Goal: Task Accomplishment & Management: Complete application form

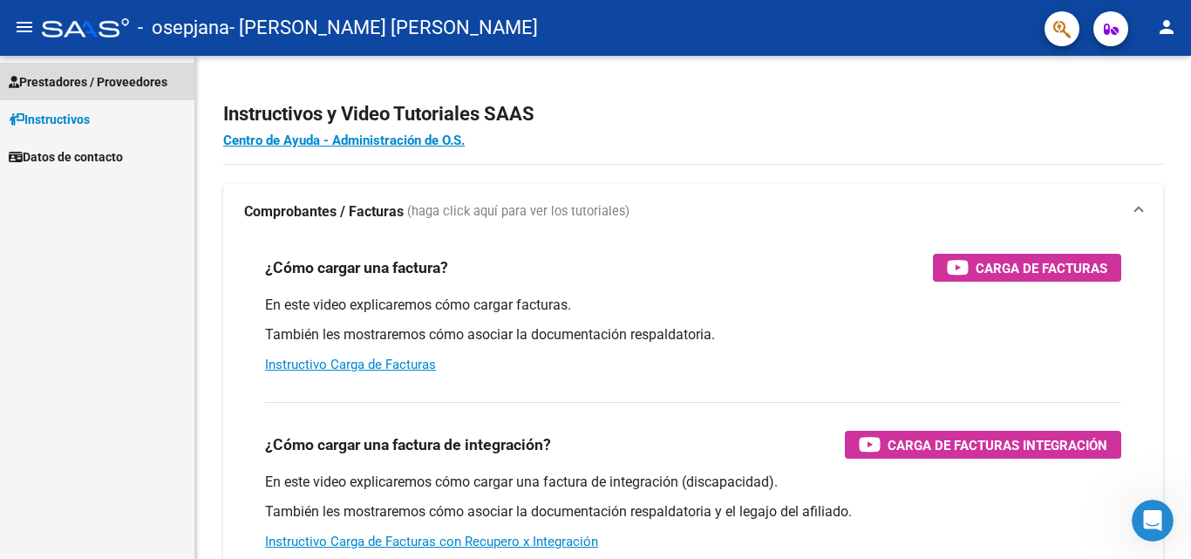
click at [58, 79] on span "Prestadores / Proveedores" at bounding box center [88, 81] width 159 height 19
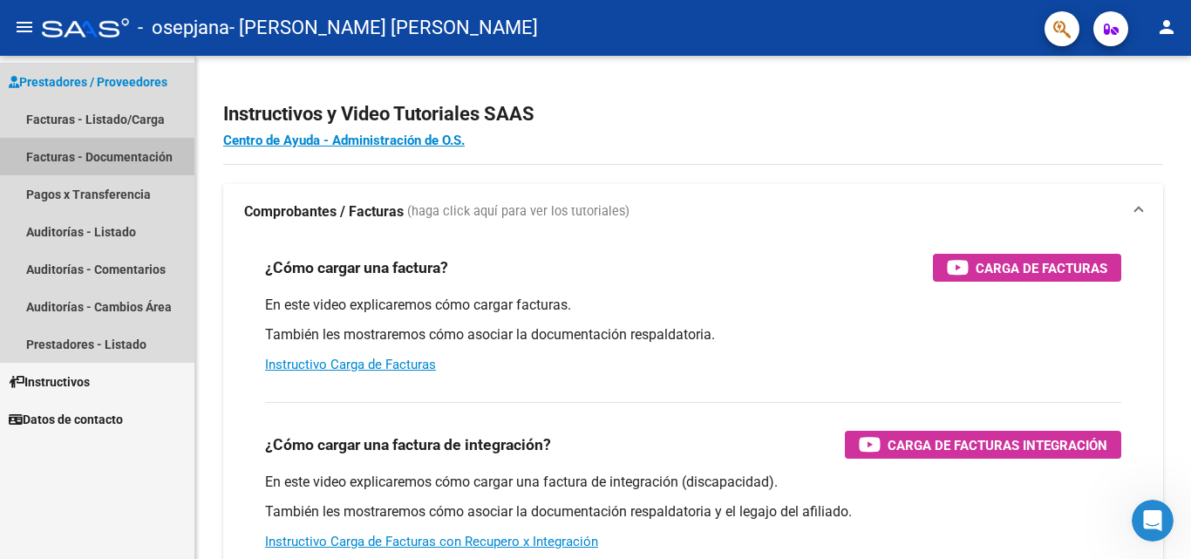
click at [86, 146] on link "Facturas - Documentación" at bounding box center [97, 157] width 195 height 38
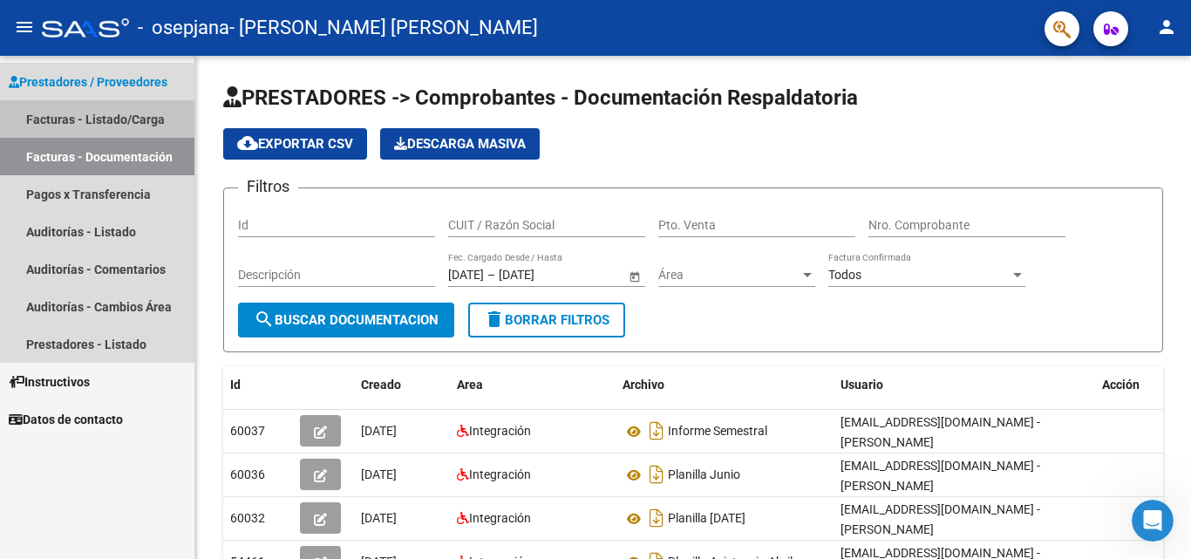
click at [114, 119] on link "Facturas - Listado/Carga" at bounding box center [97, 119] width 195 height 38
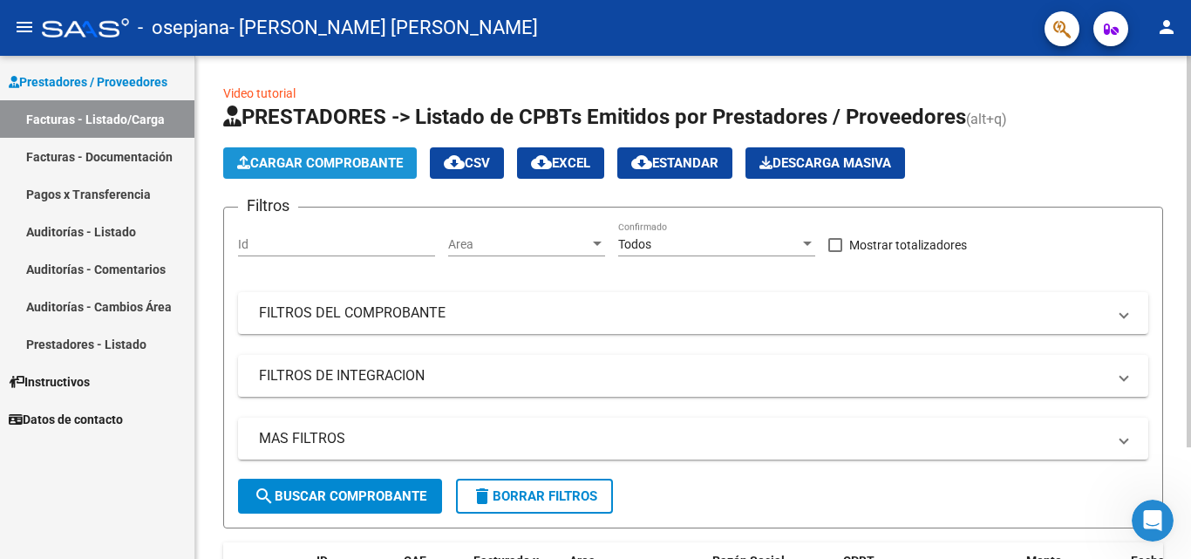
click at [332, 160] on span "Cargar Comprobante" at bounding box center [320, 163] width 166 height 16
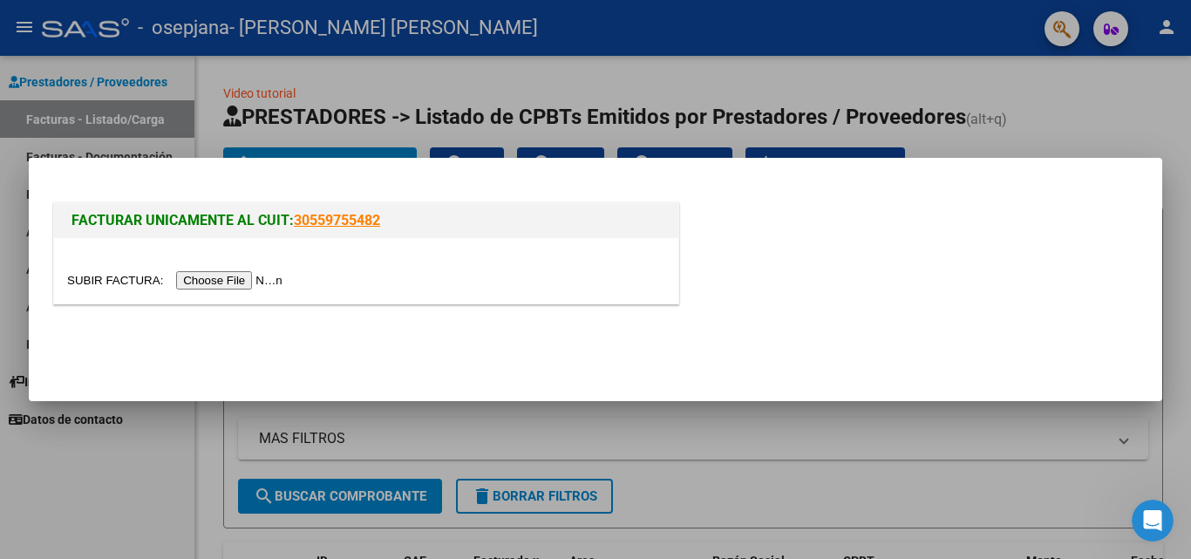
click at [247, 280] on input "file" at bounding box center [177, 280] width 221 height 18
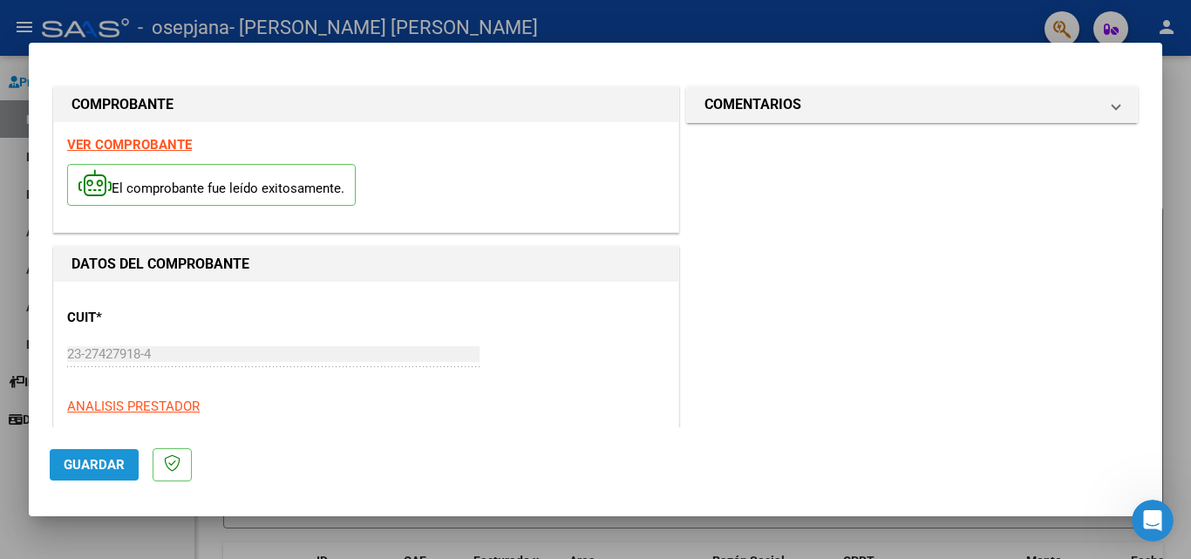
click at [86, 463] on span "Guardar" at bounding box center [94, 465] width 61 height 16
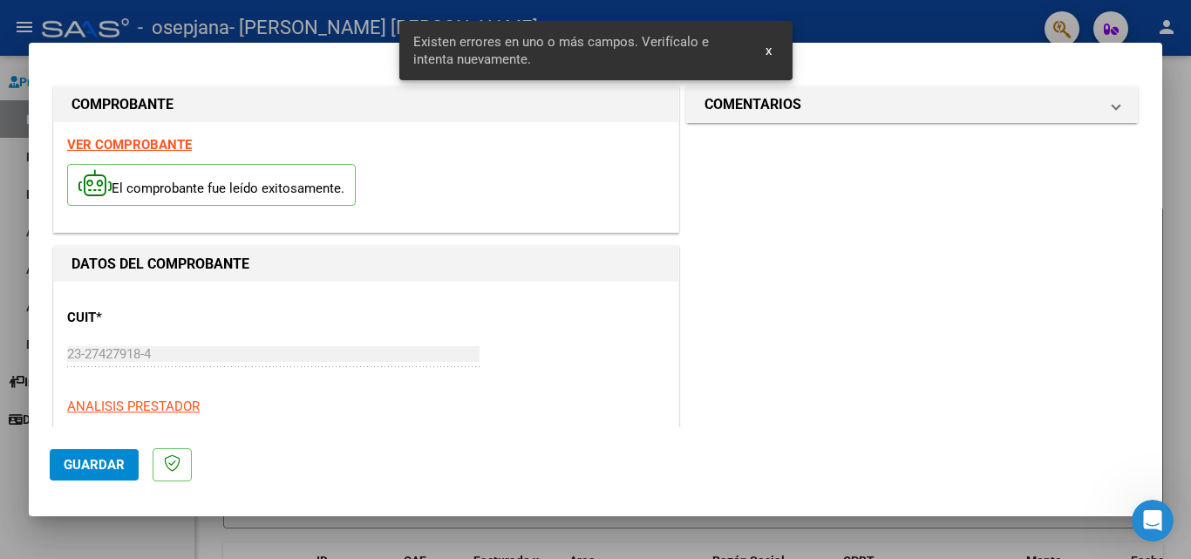
scroll to position [393, 0]
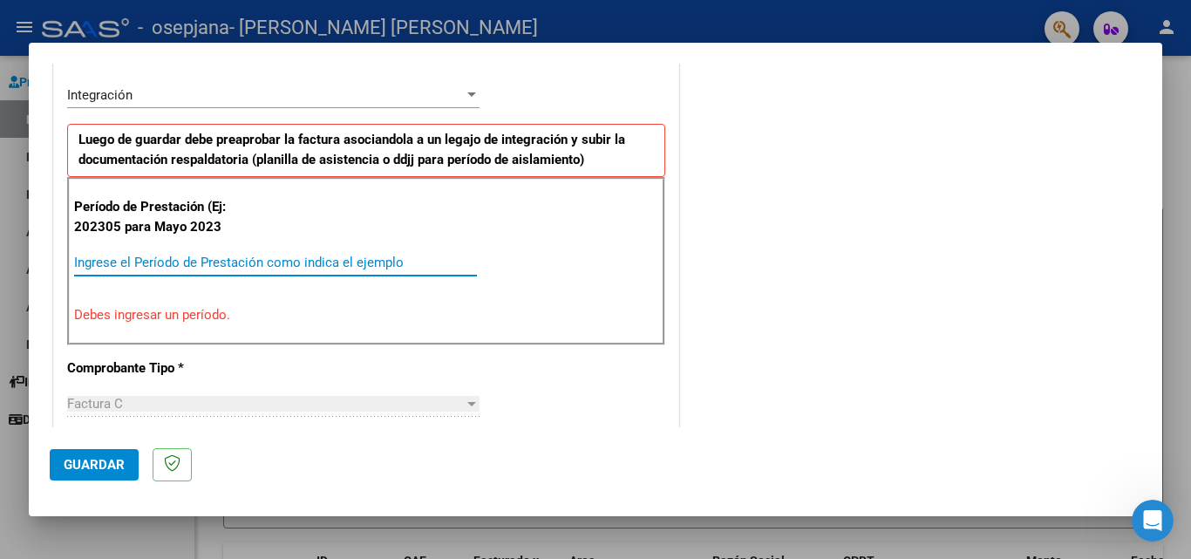
click at [161, 257] on input "Ingrese el Período de Prestación como indica el ejemplo" at bounding box center [275, 263] width 403 height 16
click at [131, 258] on input "2025" at bounding box center [275, 263] width 403 height 16
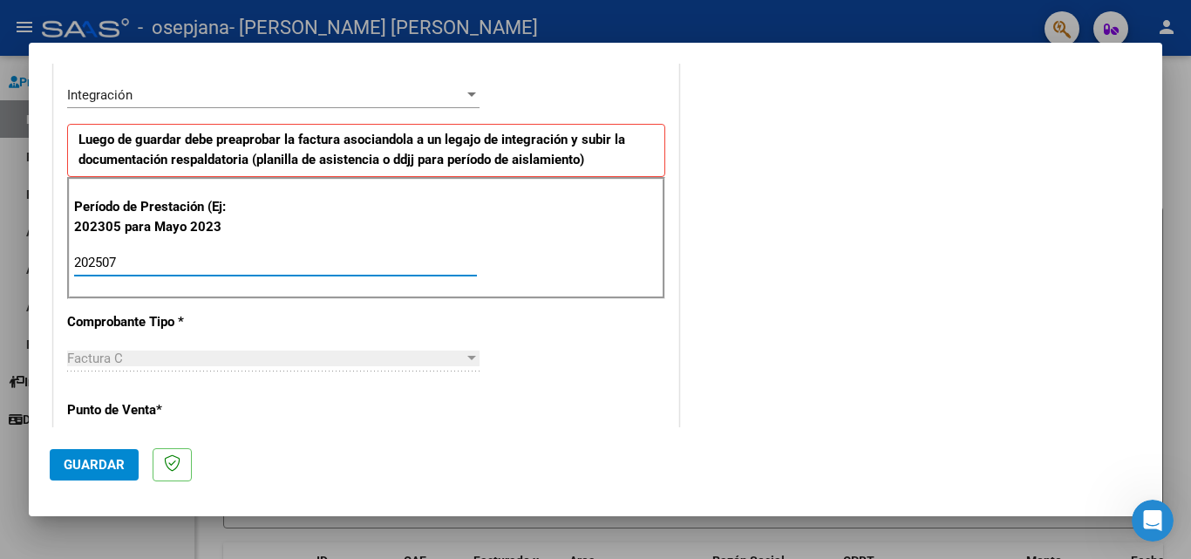
type input "202507"
click at [468, 358] on div at bounding box center [472, 358] width 9 height 4
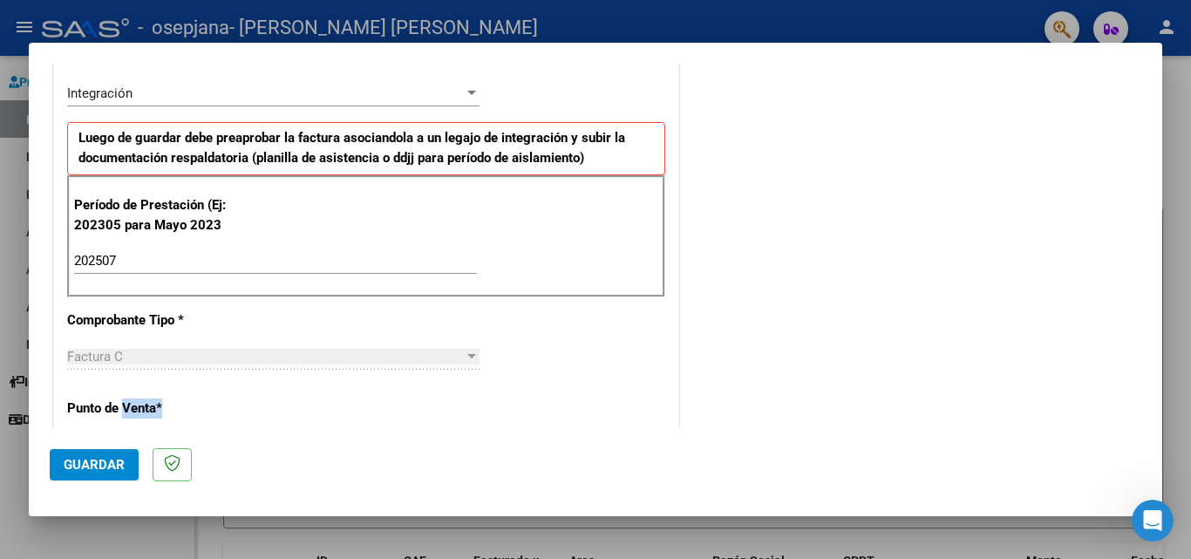
scroll to position [431, 0]
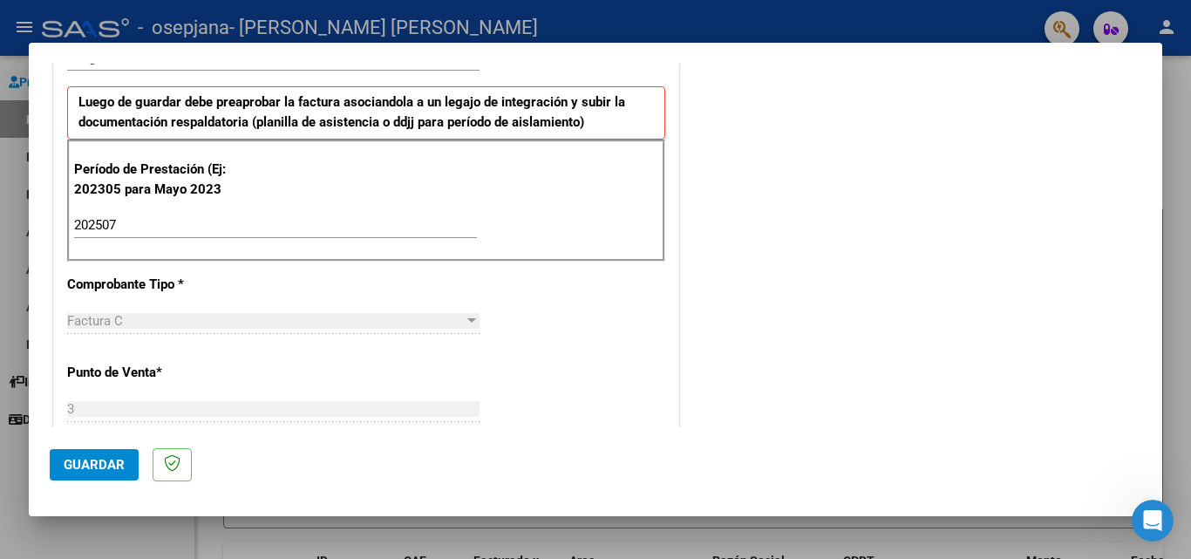
drag, startPoint x: 172, startPoint y: 413, endPoint x: 186, endPoint y: 388, distance: 28.1
click at [186, 388] on div "CUIT * 23-27427918-4 Ingresar CUIT ANALISIS PRESTADOR Area destinado * Integrac…" at bounding box center [366, 491] width 625 height 1280
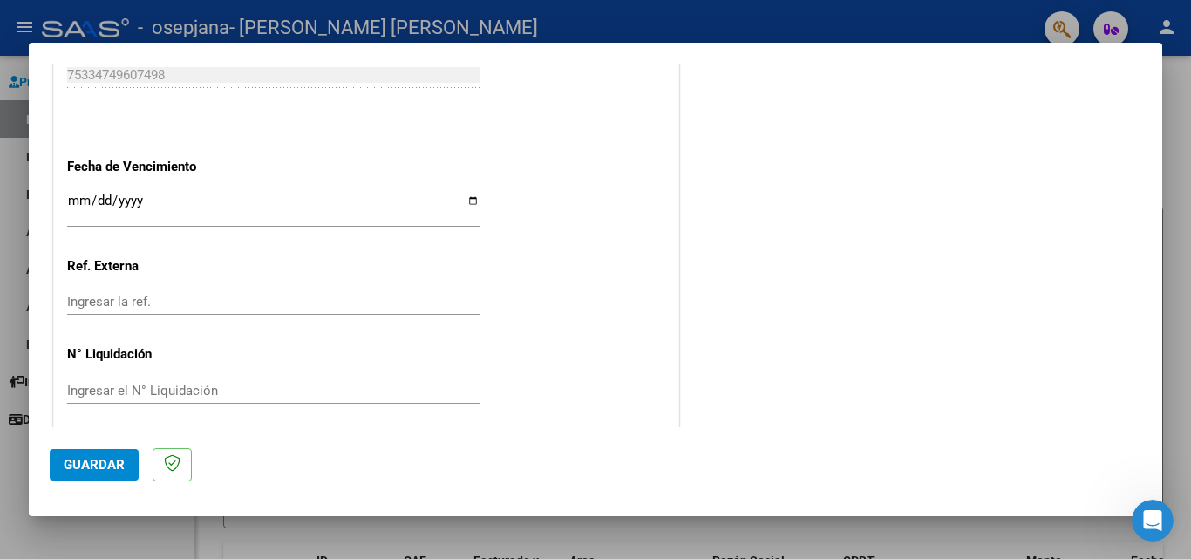
scroll to position [1138, 0]
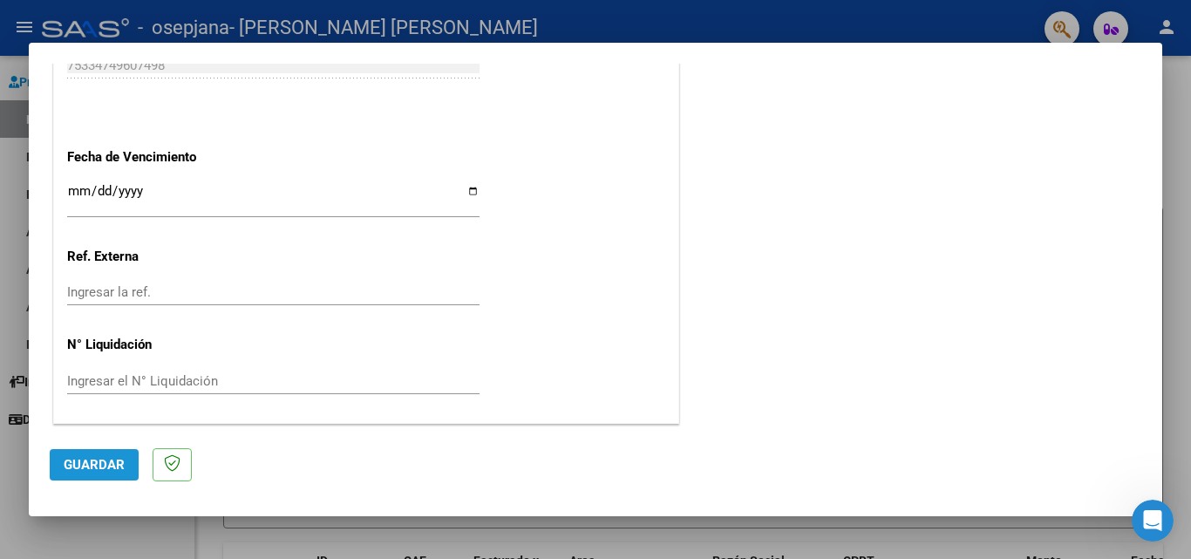
click at [82, 461] on span "Guardar" at bounding box center [94, 465] width 61 height 16
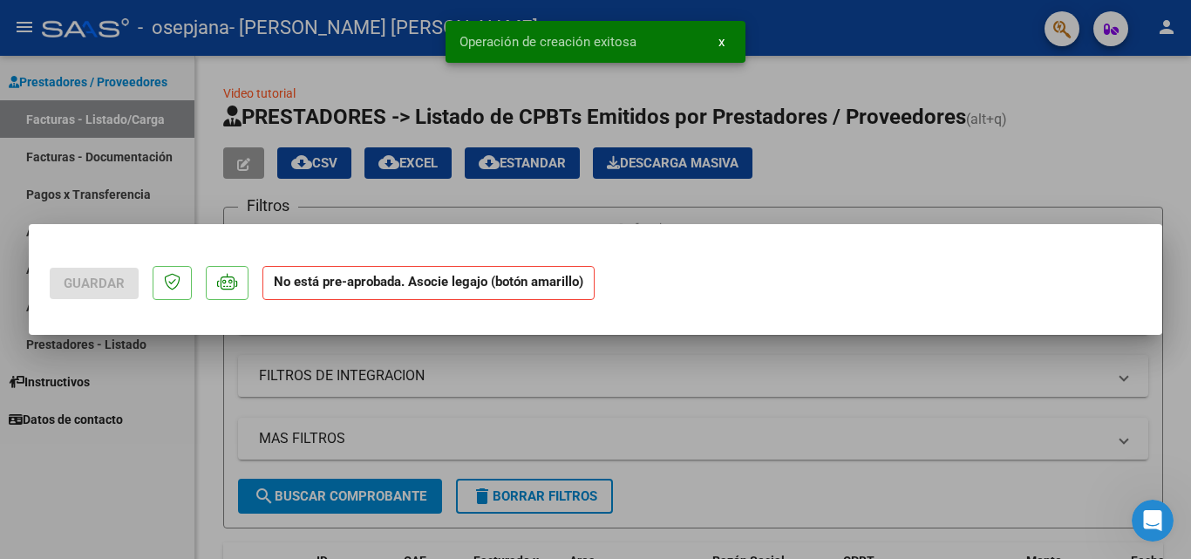
scroll to position [0, 0]
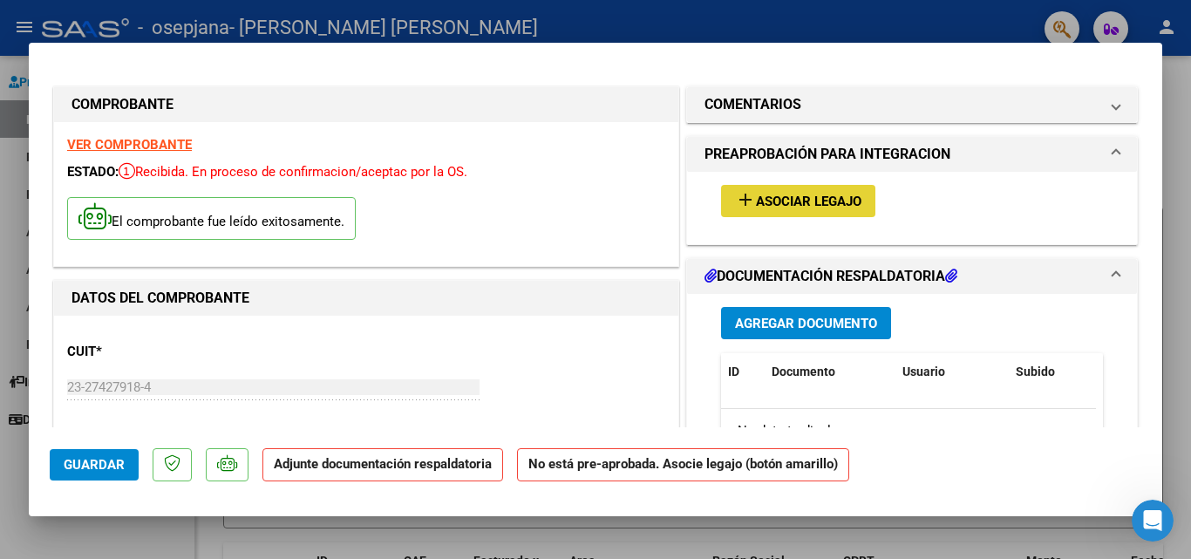
click at [807, 195] on span "Asociar Legajo" at bounding box center [809, 202] width 106 height 16
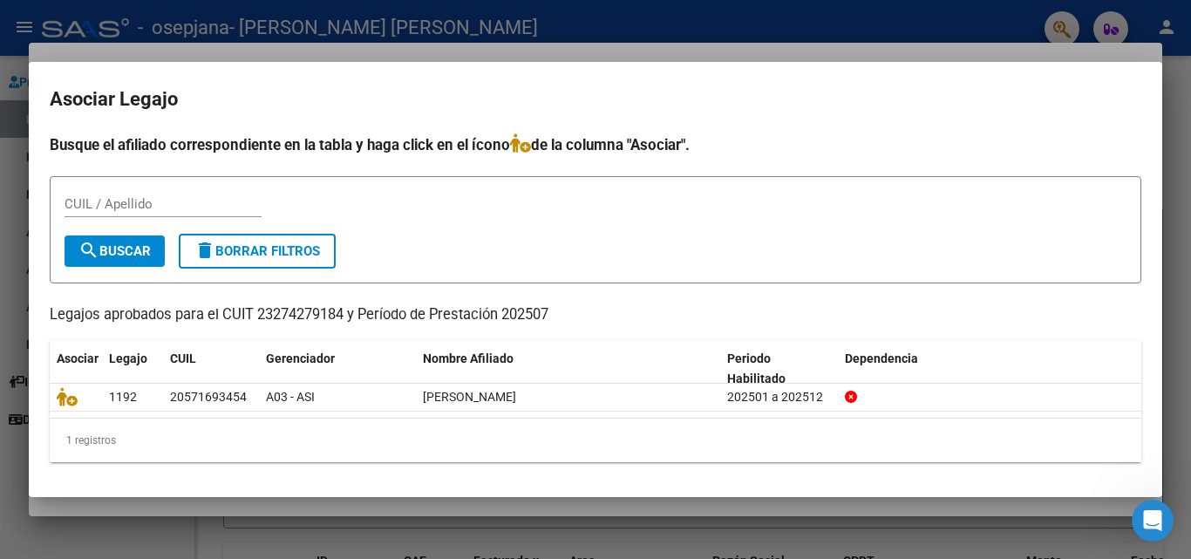
click at [1181, 188] on div at bounding box center [595, 279] width 1191 height 559
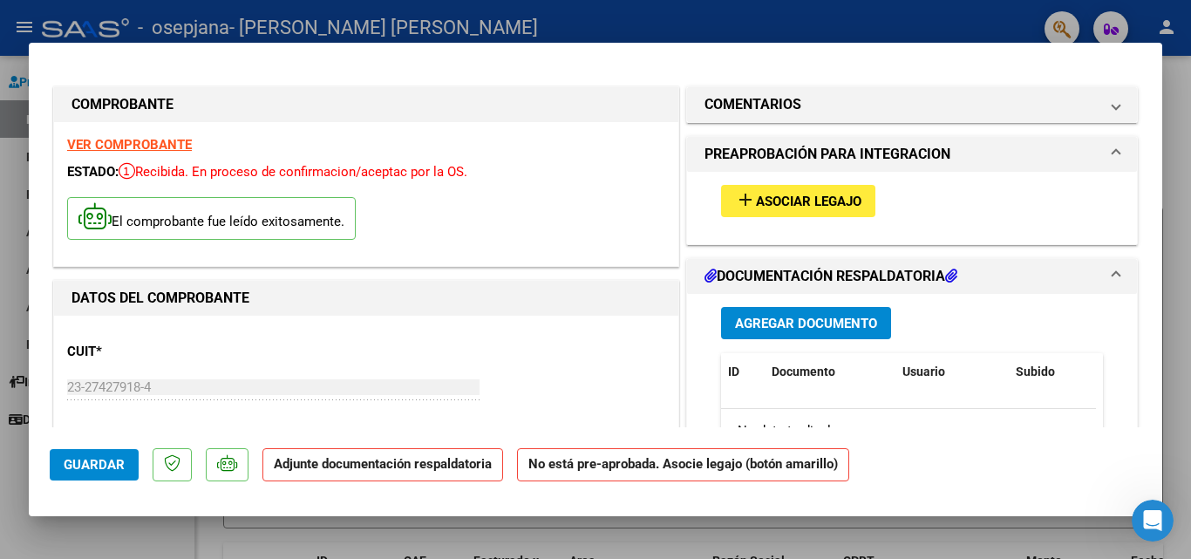
click at [1181, 188] on div at bounding box center [595, 279] width 1191 height 559
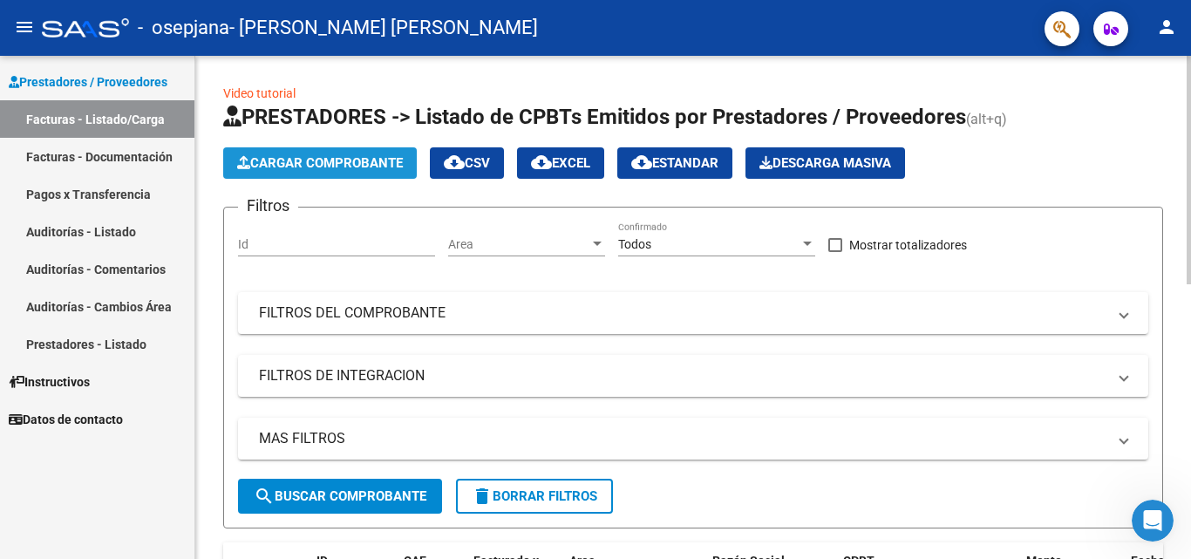
click at [310, 164] on span "Cargar Comprobante" at bounding box center [320, 163] width 166 height 16
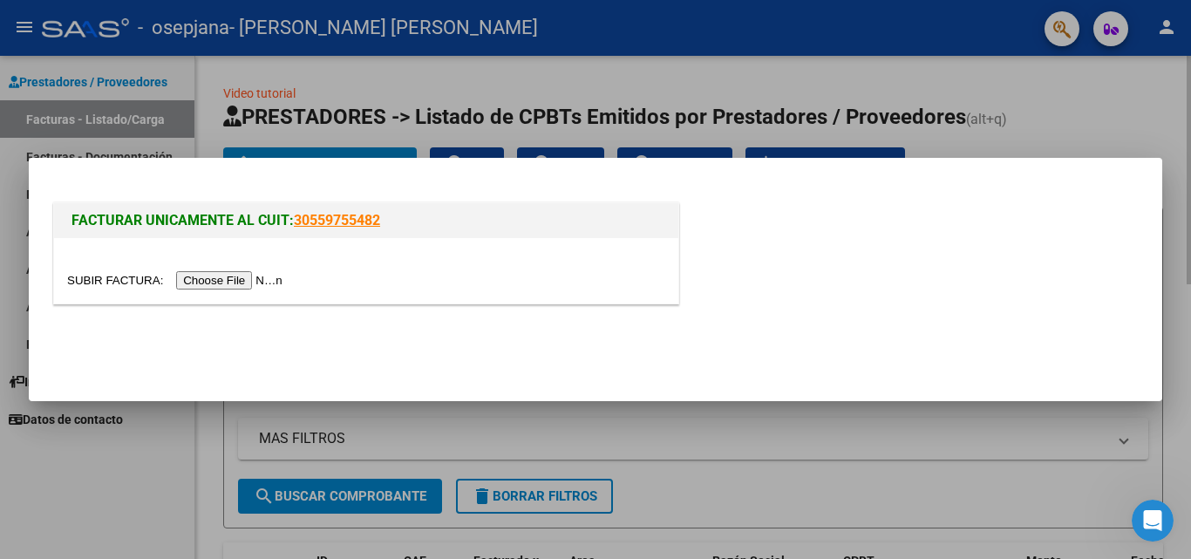
click at [1099, 105] on div at bounding box center [595, 279] width 1191 height 559
click at [1099, 105] on h1 "PRESTADORES -> Listado de CPBTs Emitidos por Prestadores / Proveedores (alt+q)" at bounding box center [693, 118] width 940 height 31
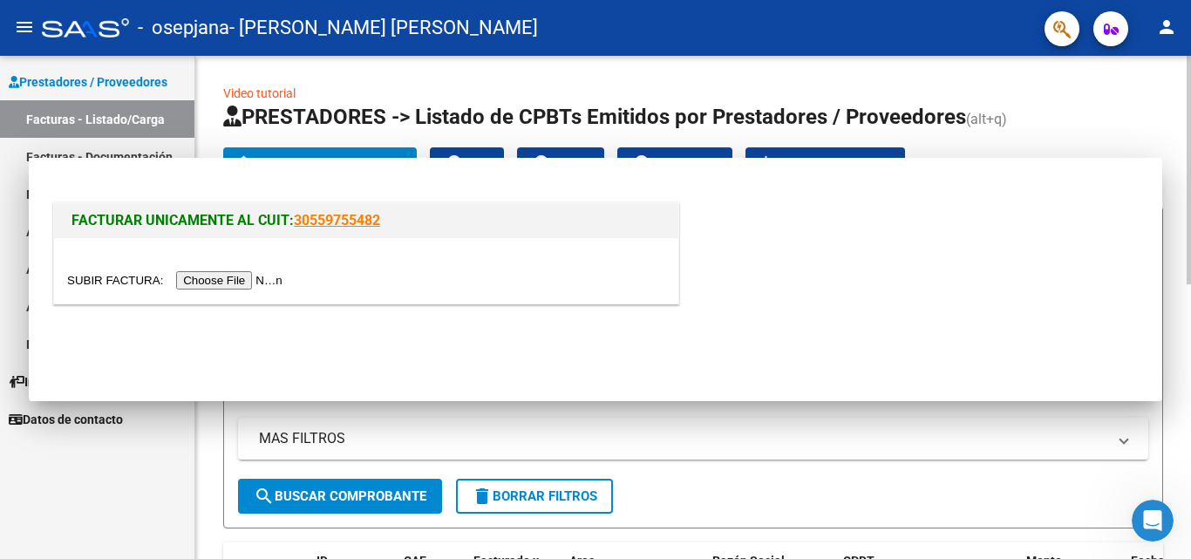
click at [1099, 105] on h1 "PRESTADORES -> Listado de CPBTs Emitidos por Prestadores / Proveedores (alt+q)" at bounding box center [693, 118] width 940 height 31
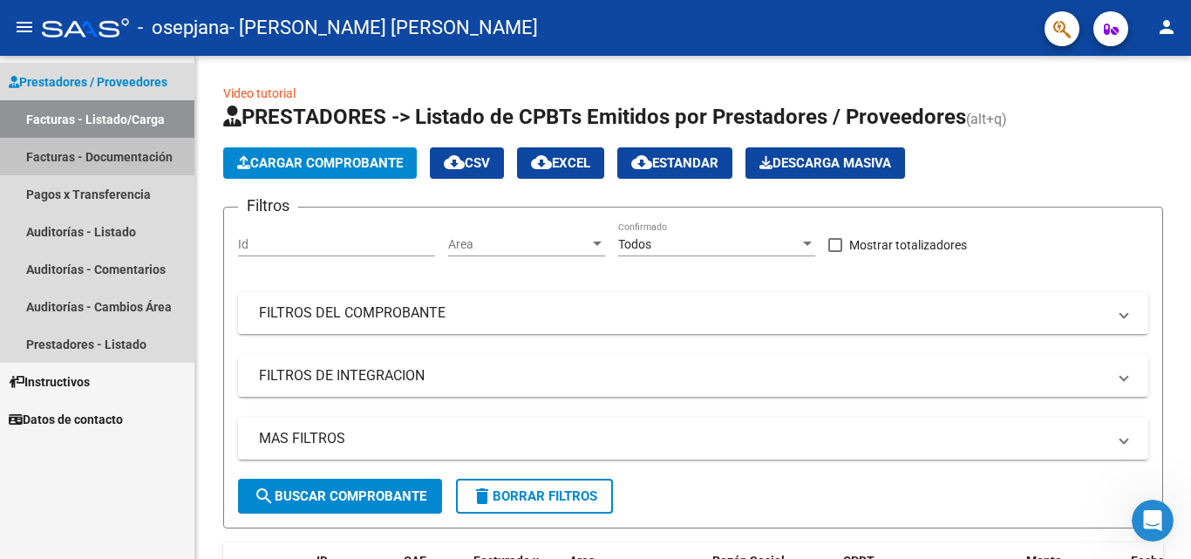
click at [132, 155] on link "Facturas - Documentación" at bounding box center [97, 157] width 195 height 38
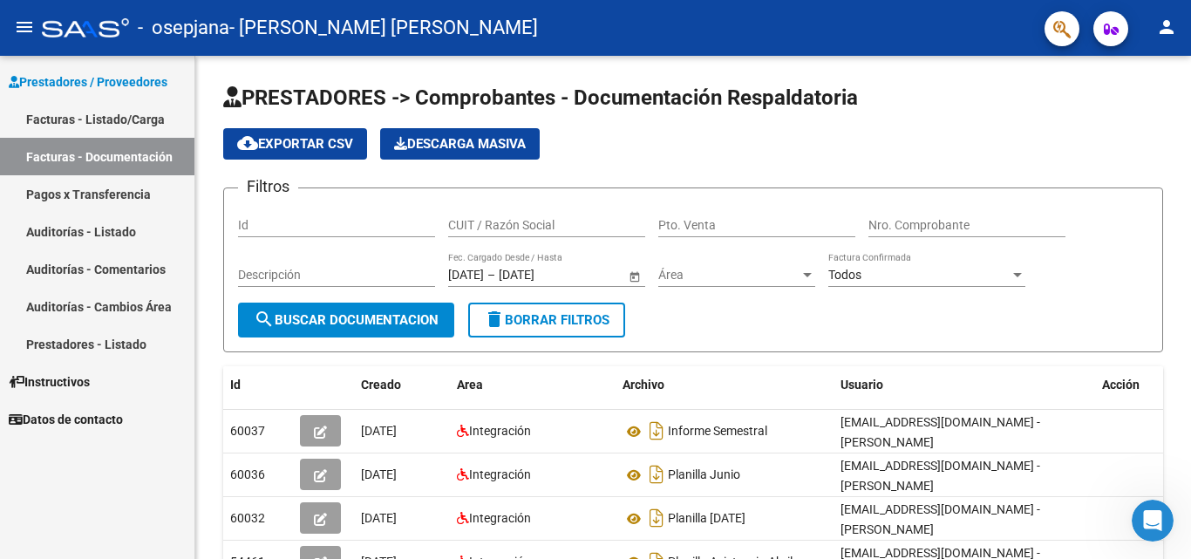
click at [117, 120] on link "Facturas - Listado/Carga" at bounding box center [97, 119] width 195 height 38
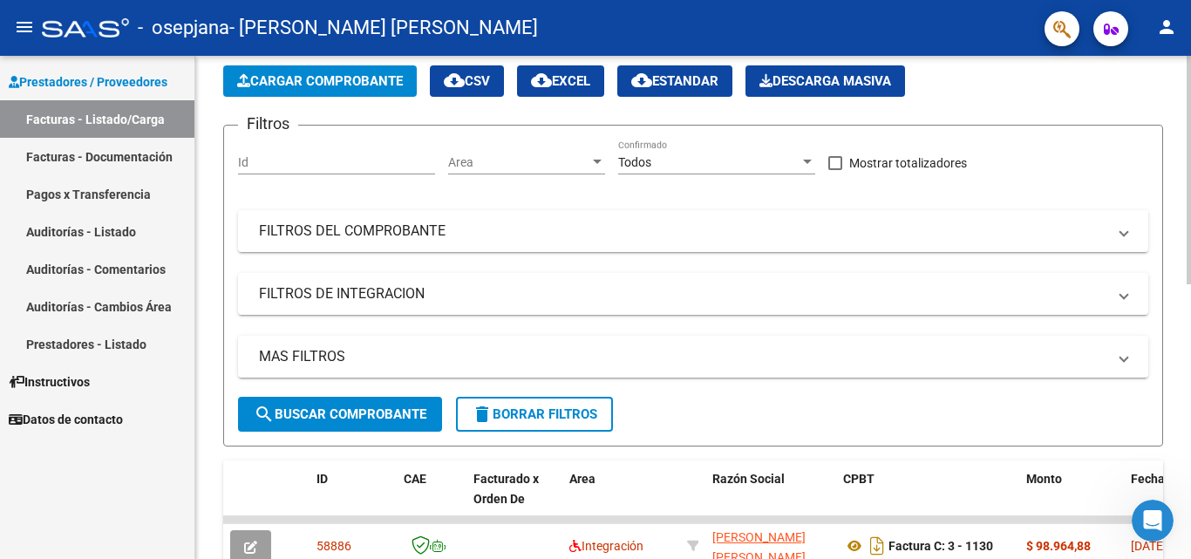
click at [1191, 276] on div at bounding box center [1189, 208] width 4 height 229
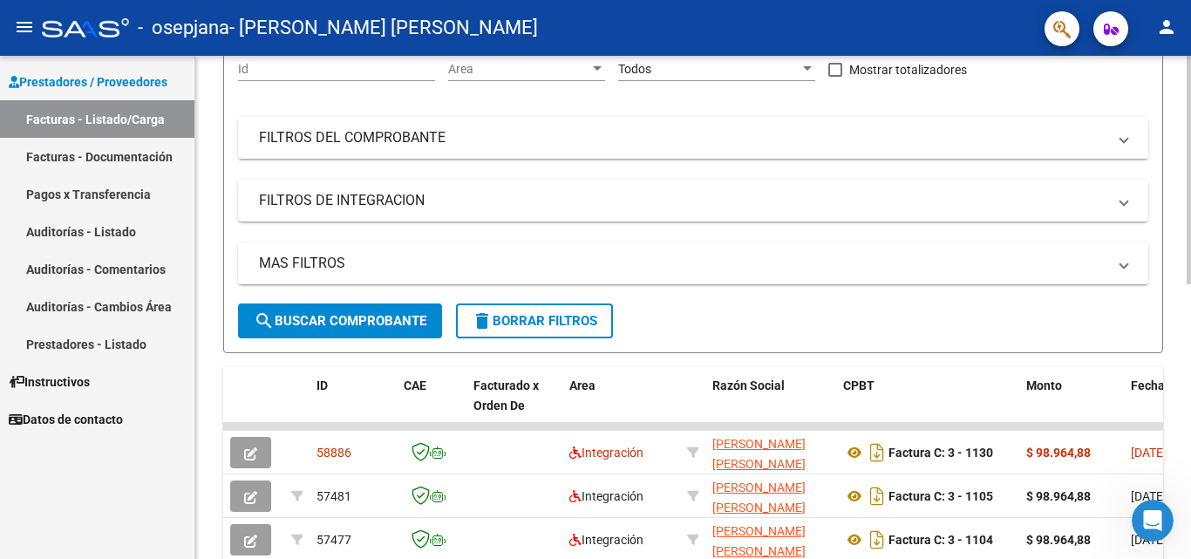
click at [1191, 318] on div at bounding box center [1189, 252] width 4 height 229
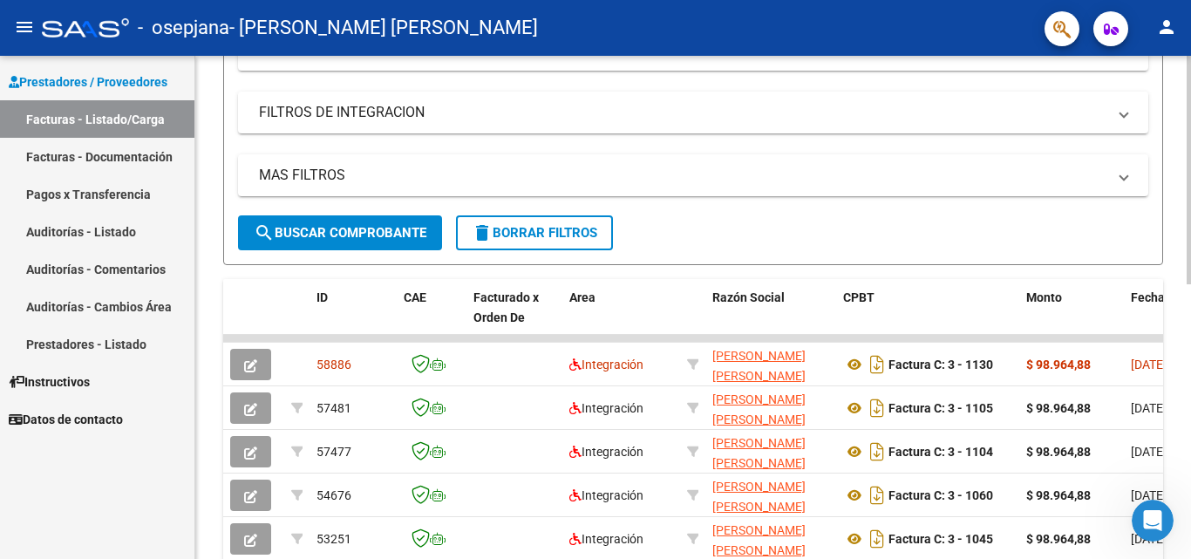
scroll to position [269, 0]
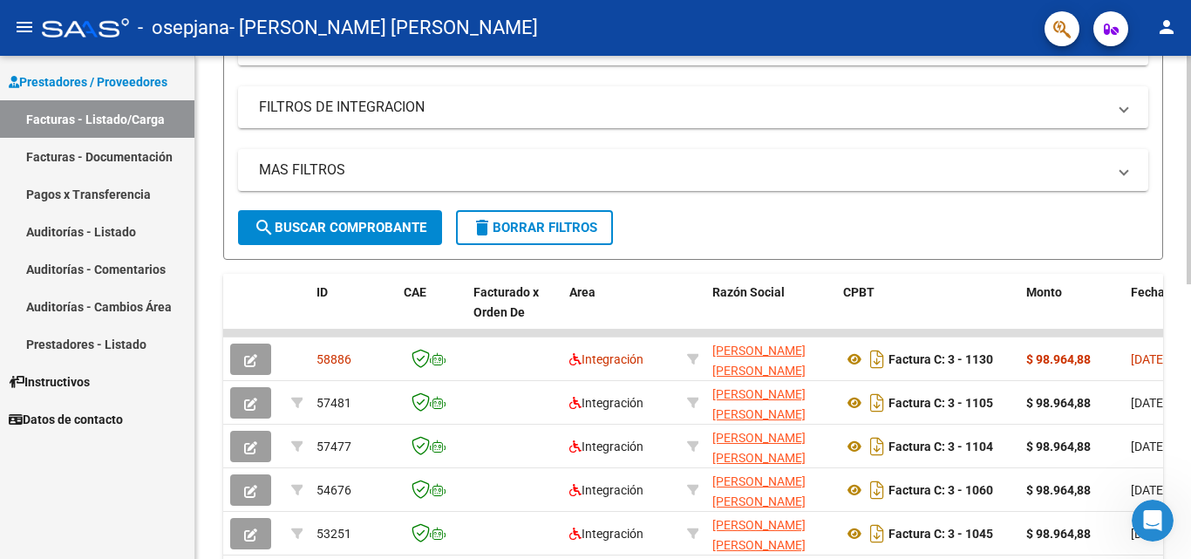
click at [1191, 361] on div at bounding box center [1189, 295] width 4 height 229
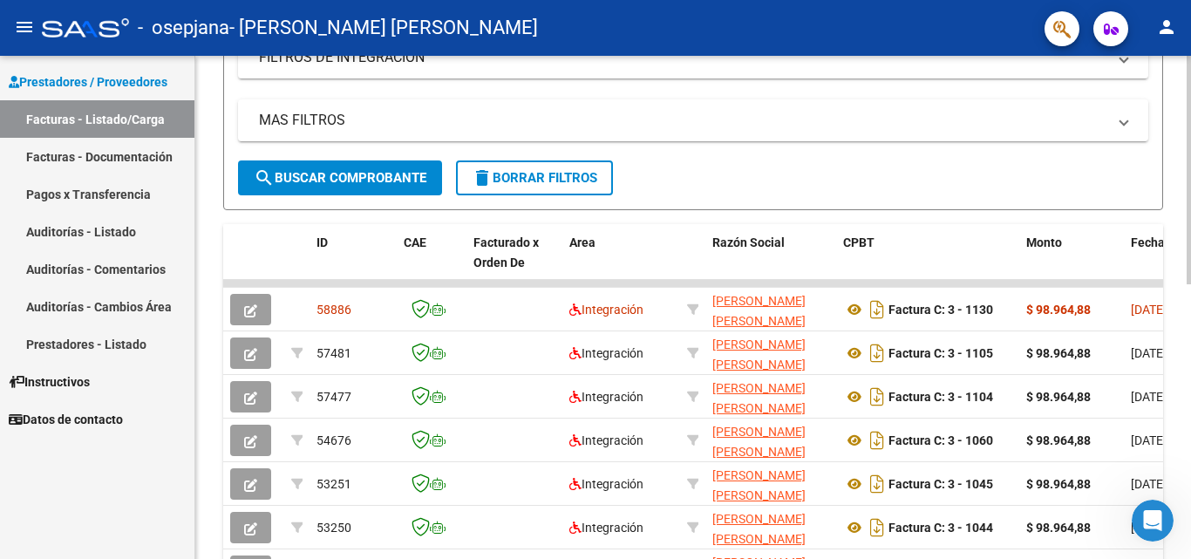
scroll to position [328, 0]
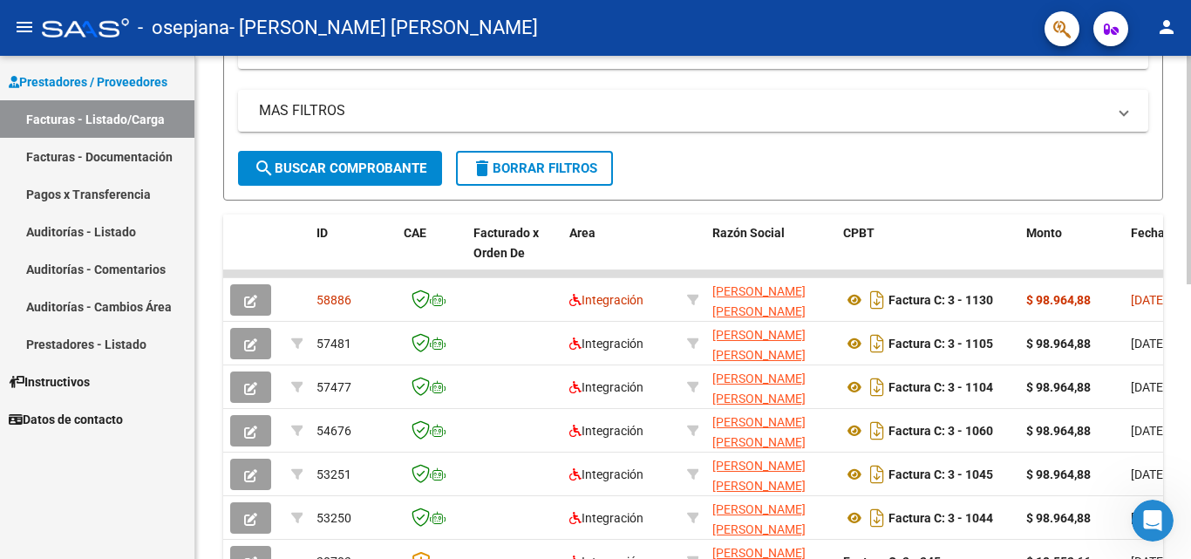
click at [1191, 388] on div at bounding box center [1189, 322] width 4 height 229
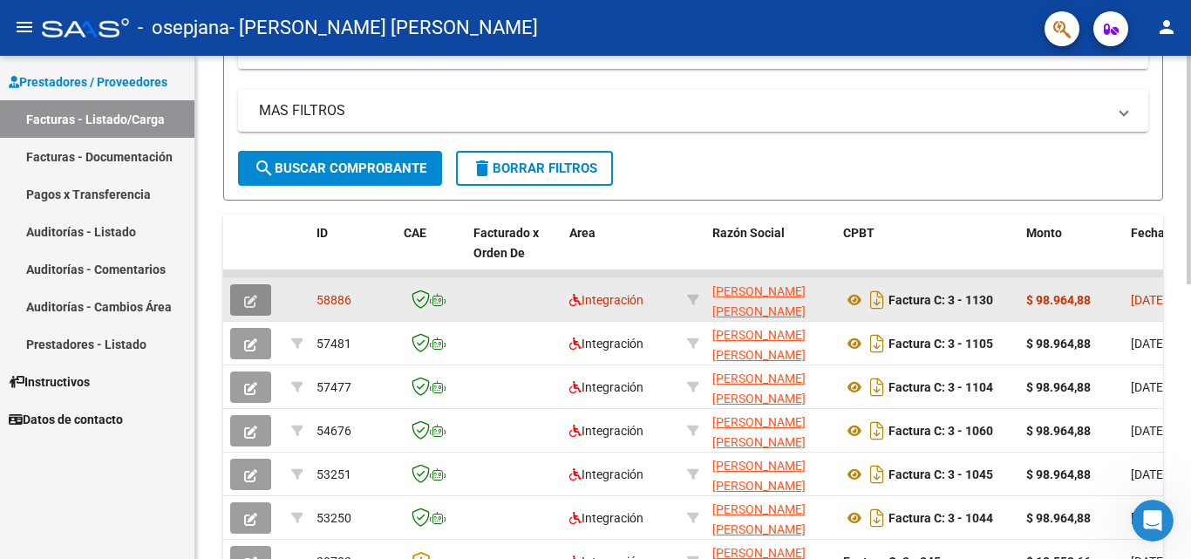
click at [250, 297] on icon "button" at bounding box center [250, 301] width 13 height 13
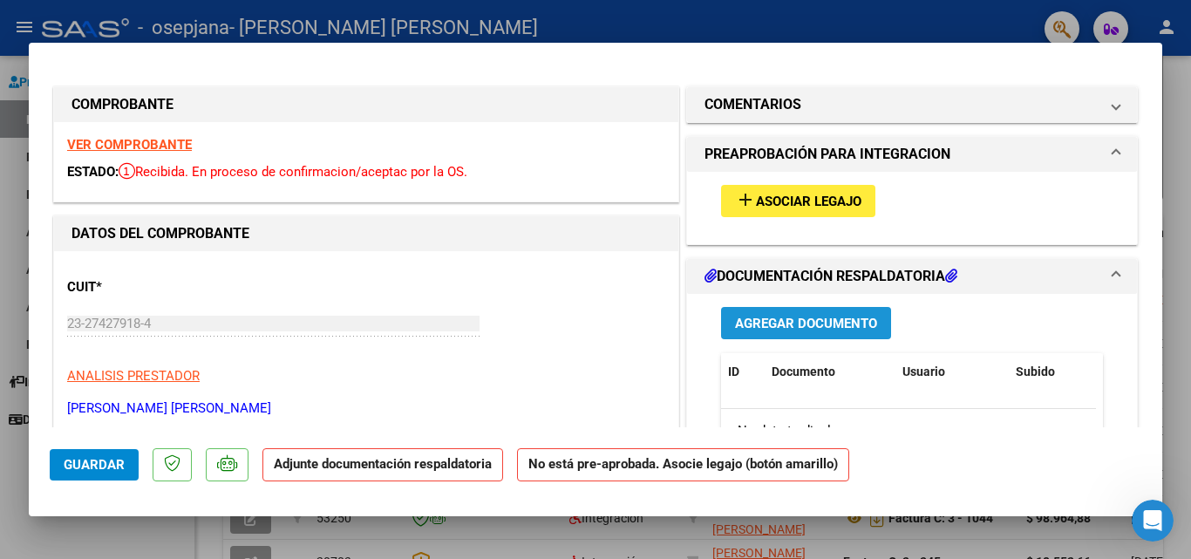
click at [799, 320] on span "Agregar Documento" at bounding box center [806, 324] width 142 height 16
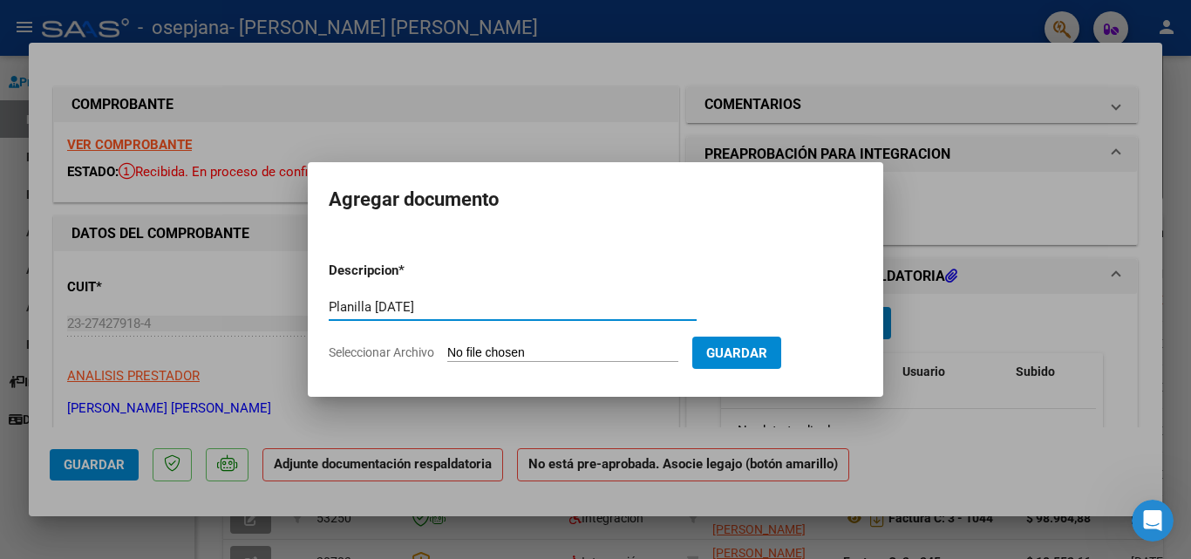
type input "Planilla [DATE]"
click at [615, 350] on input "Seleccionar Archivo" at bounding box center [562, 353] width 231 height 17
type input "C:\fakepath\Planilla [PERSON_NAME] [DATE].pdf"
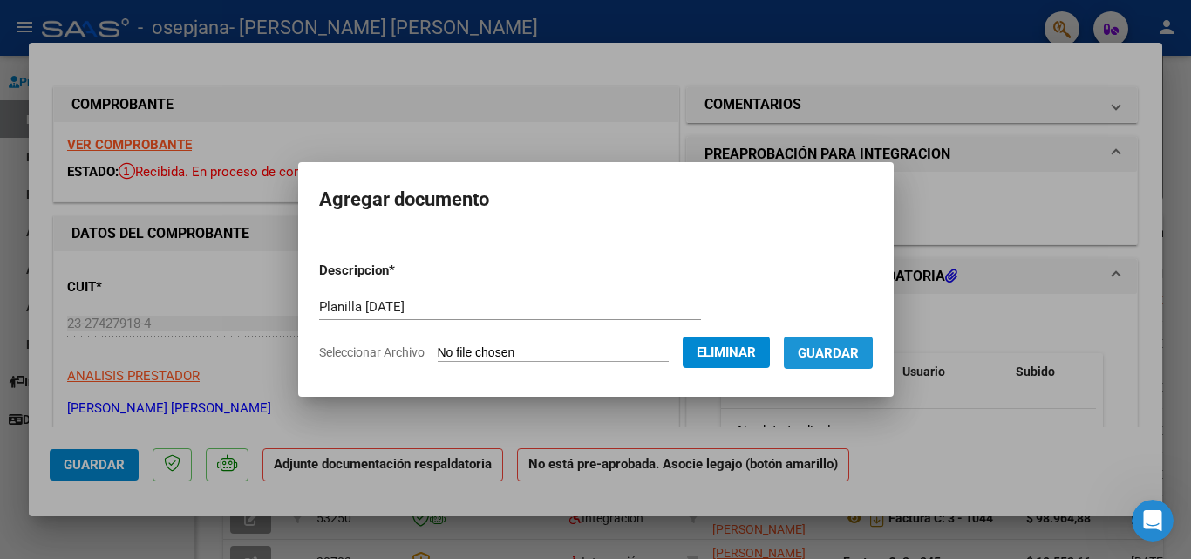
click at [837, 352] on span "Guardar" at bounding box center [828, 353] width 61 height 16
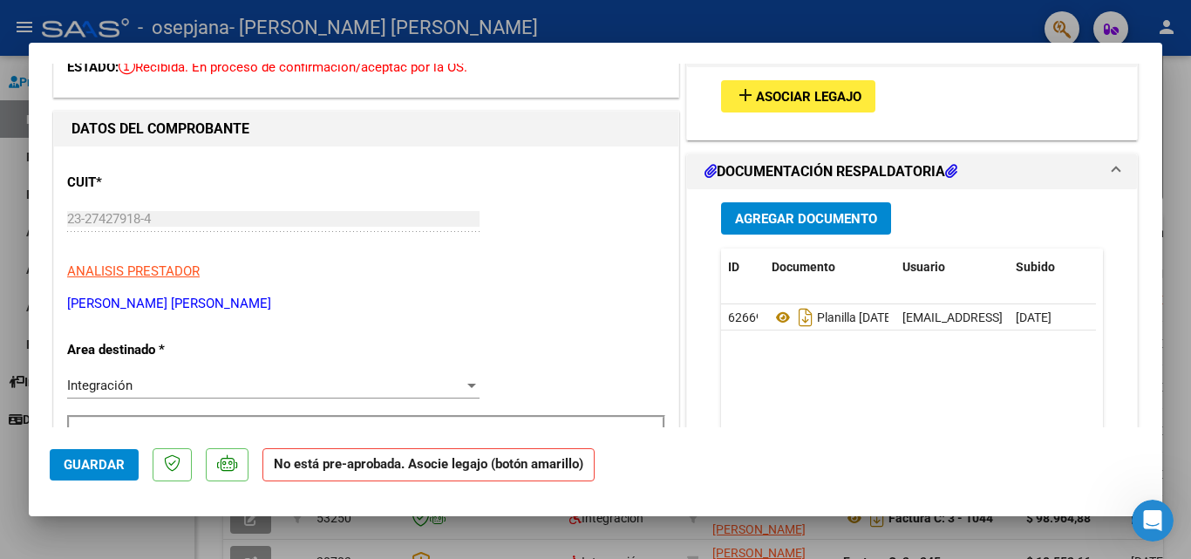
scroll to position [140, 0]
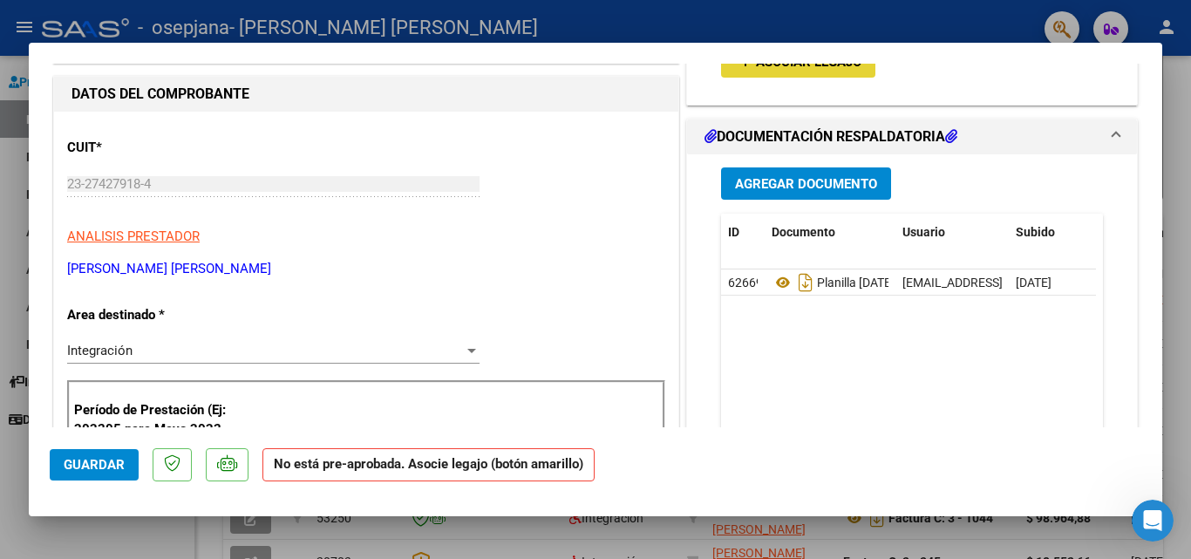
click at [808, 66] on span "Asociar Legajo" at bounding box center [809, 62] width 106 height 16
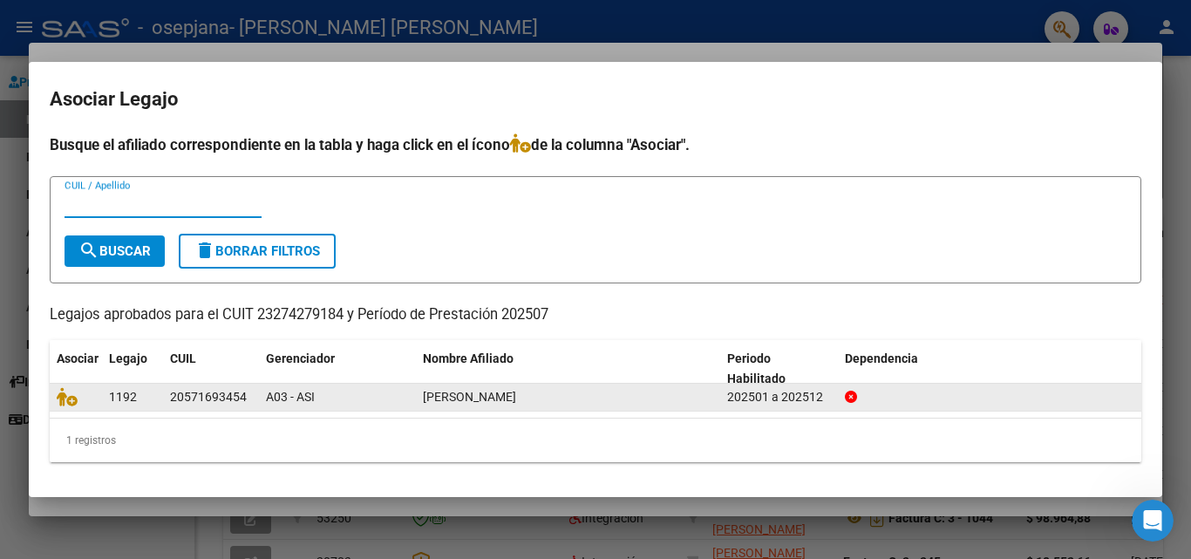
click at [675, 401] on div "[PERSON_NAME]" at bounding box center [568, 397] width 290 height 20
click at [133, 398] on span "1192" at bounding box center [123, 397] width 28 height 14
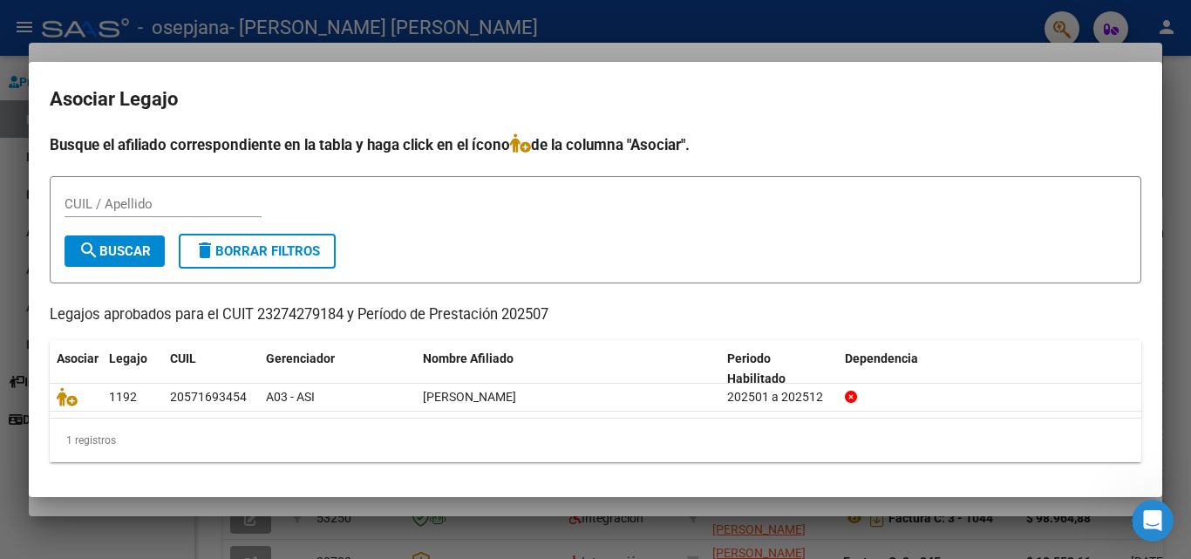
drag, startPoint x: 104, startPoint y: 186, endPoint x: 101, endPoint y: 197, distance: 11.6
click at [101, 197] on form "CUIL / Apellido search Buscar delete Borrar Filtros" at bounding box center [596, 229] width 1092 height 107
click at [101, 197] on input "CUIL / Apellido" at bounding box center [163, 204] width 197 height 16
type input "20571693454"
click at [109, 242] on button "search Buscar" at bounding box center [115, 251] width 100 height 31
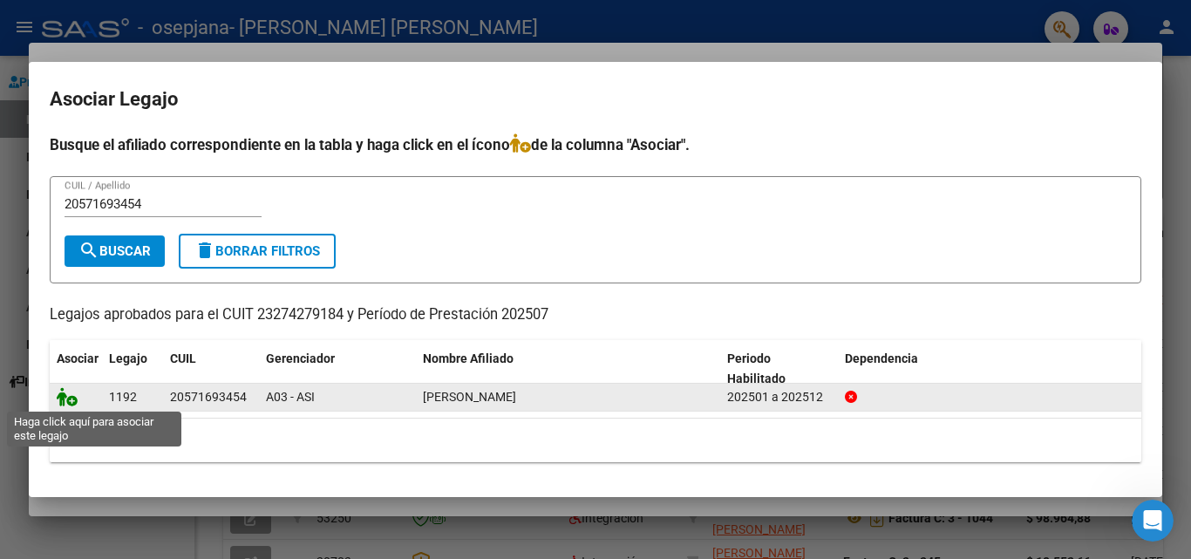
click at [71, 398] on icon at bounding box center [67, 396] width 21 height 19
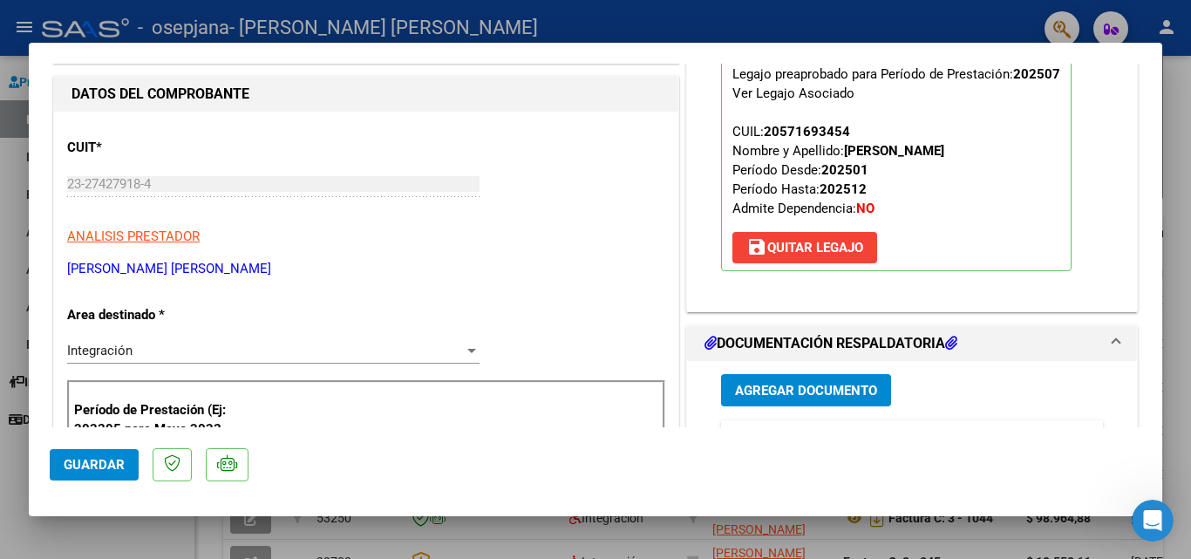
click at [103, 468] on span "Guardar" at bounding box center [94, 465] width 61 height 16
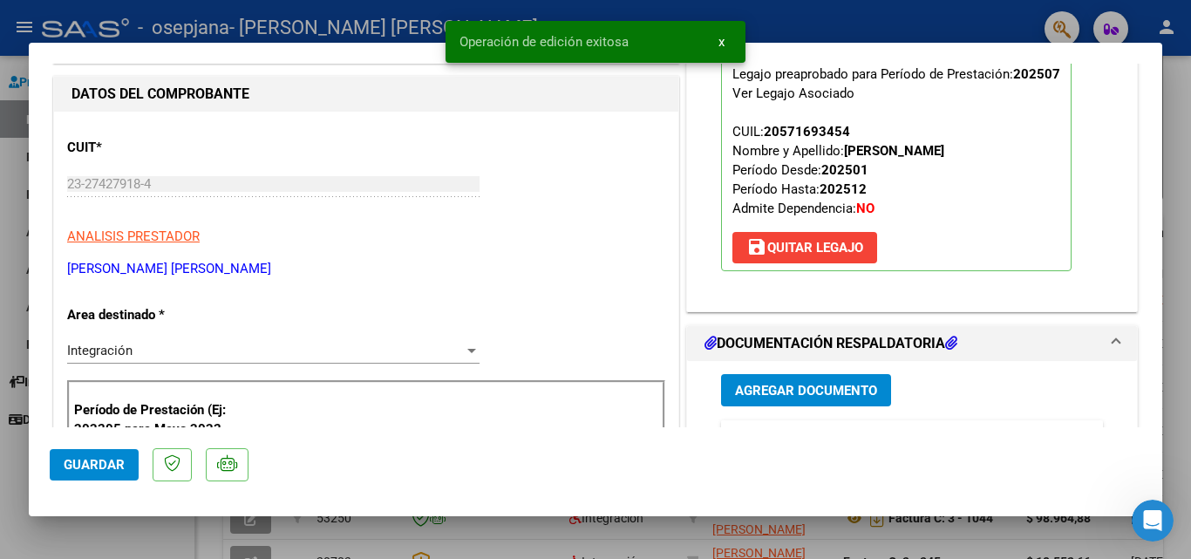
click at [1178, 243] on div at bounding box center [595, 279] width 1191 height 559
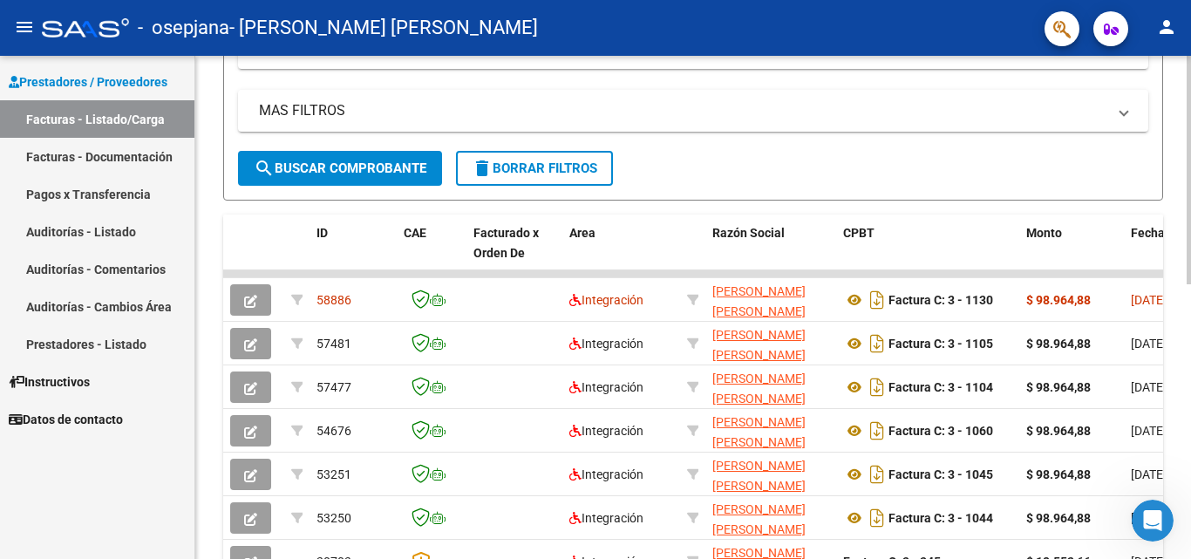
click at [1191, 367] on div at bounding box center [1189, 322] width 4 height 229
click at [1191, 396] on div at bounding box center [1189, 322] width 4 height 229
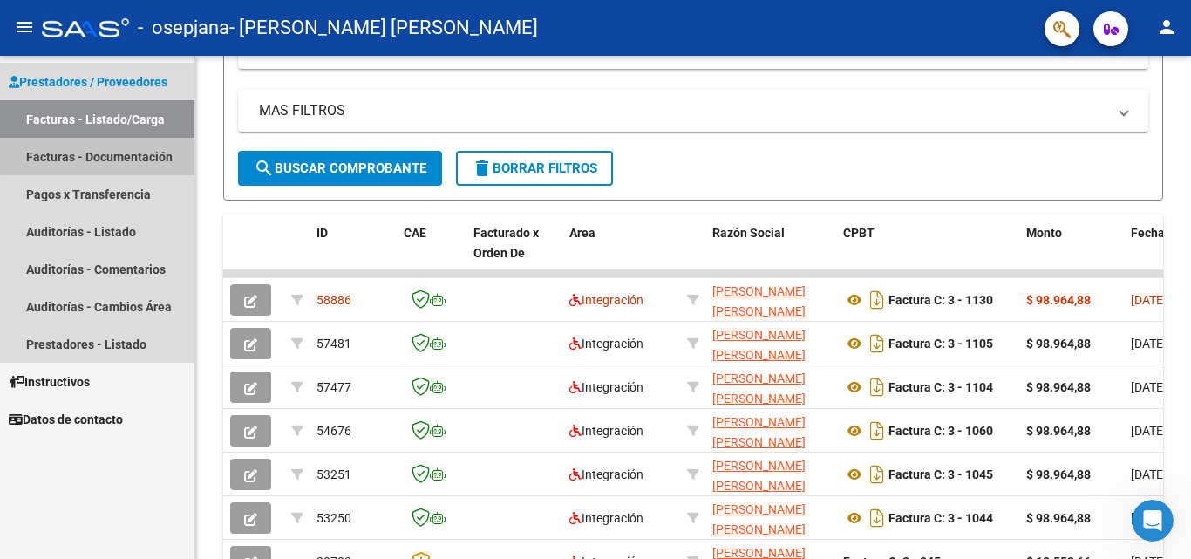
click at [150, 153] on link "Facturas - Documentación" at bounding box center [97, 157] width 195 height 38
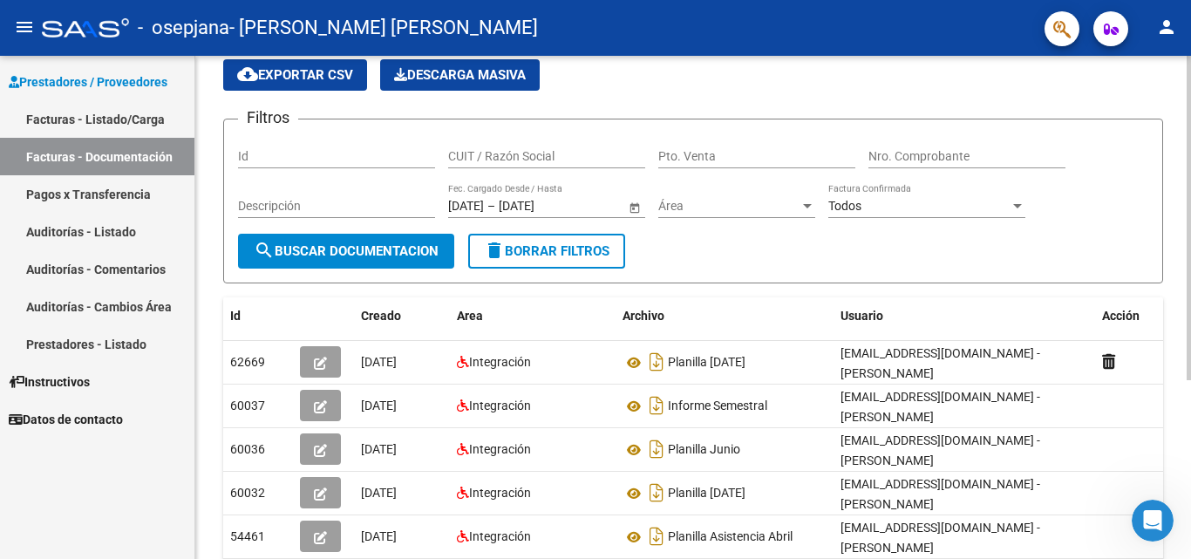
click at [1191, 377] on div at bounding box center [1189, 265] width 4 height 324
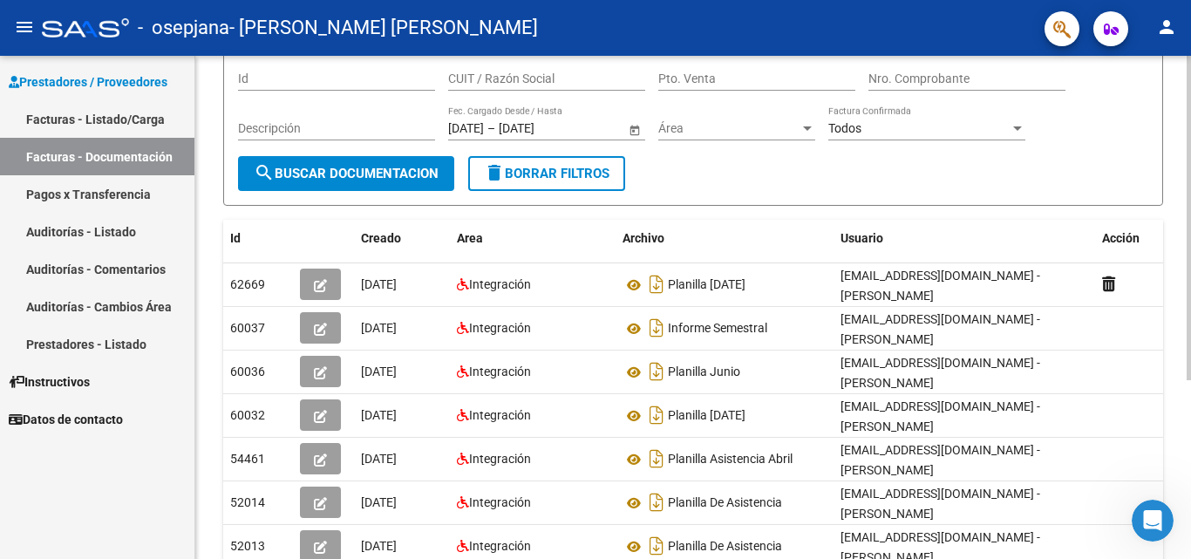
click at [1191, 427] on div at bounding box center [1189, 318] width 4 height 324
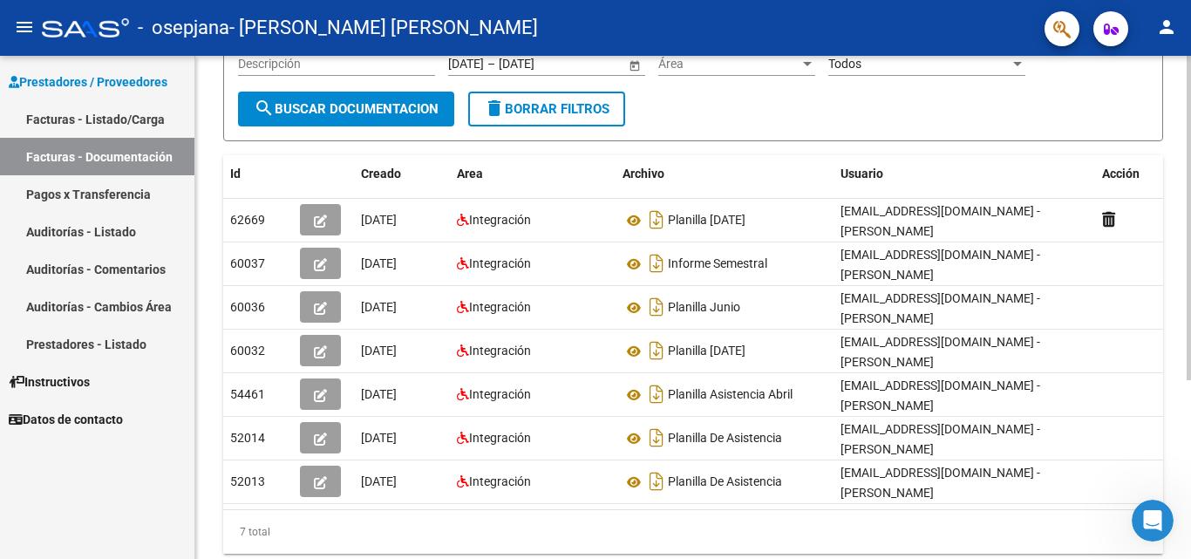
scroll to position [216, 0]
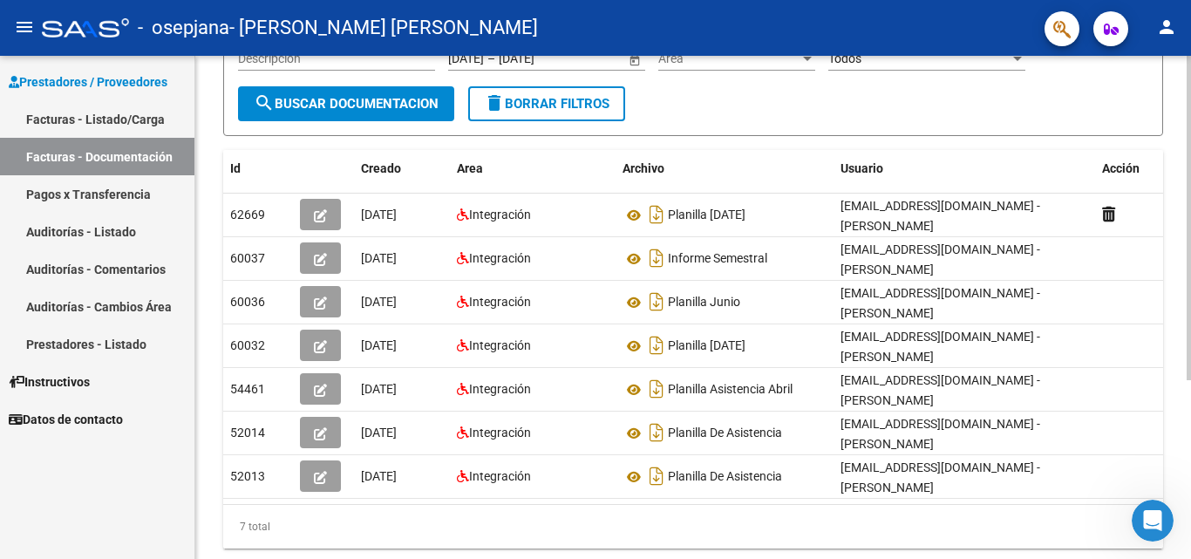
click at [1191, 473] on div at bounding box center [1189, 365] width 4 height 324
